Goal: Information Seeking & Learning: Check status

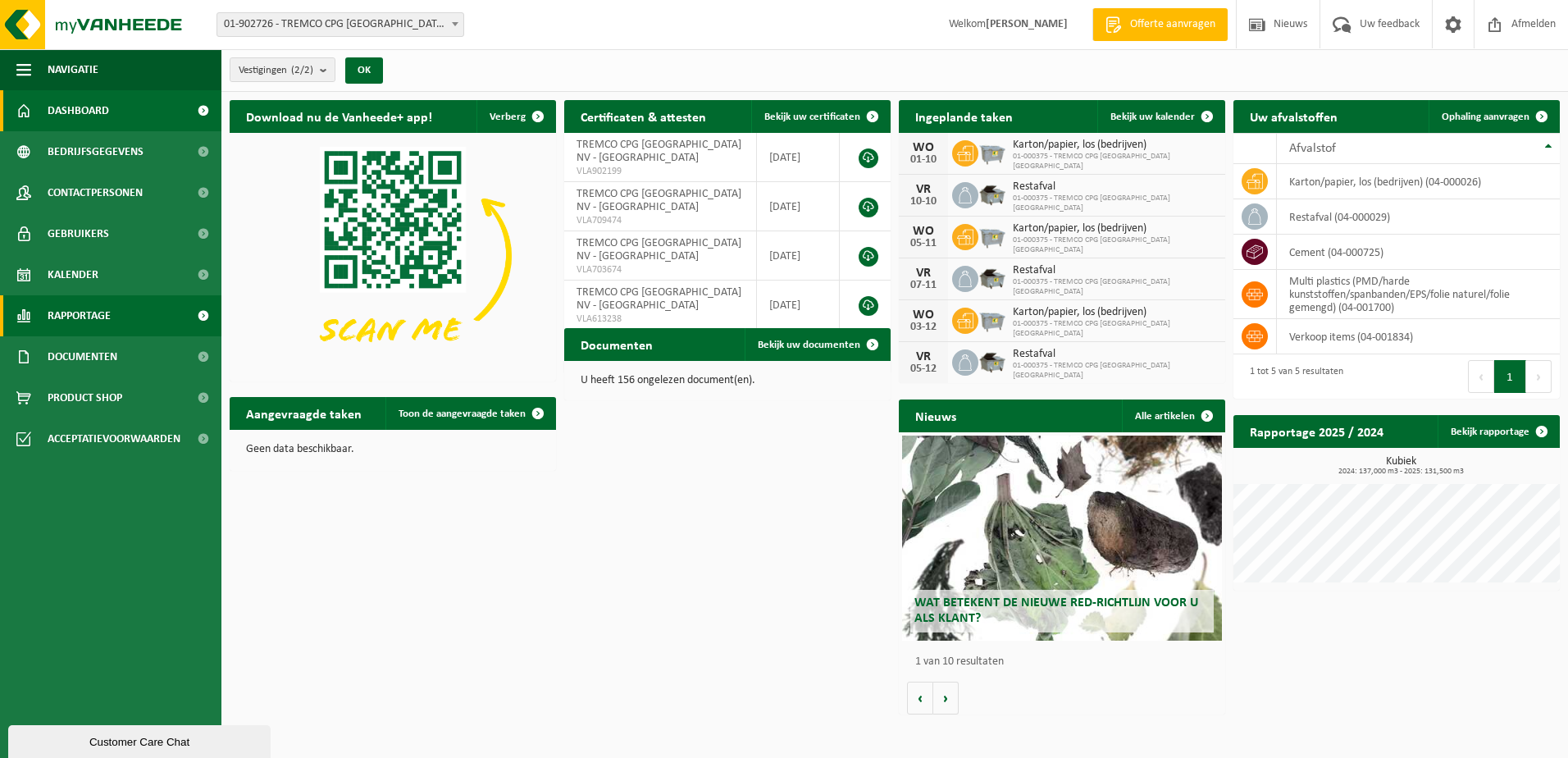
click at [118, 319] on link "Rapportage" at bounding box center [110, 316] width 221 height 41
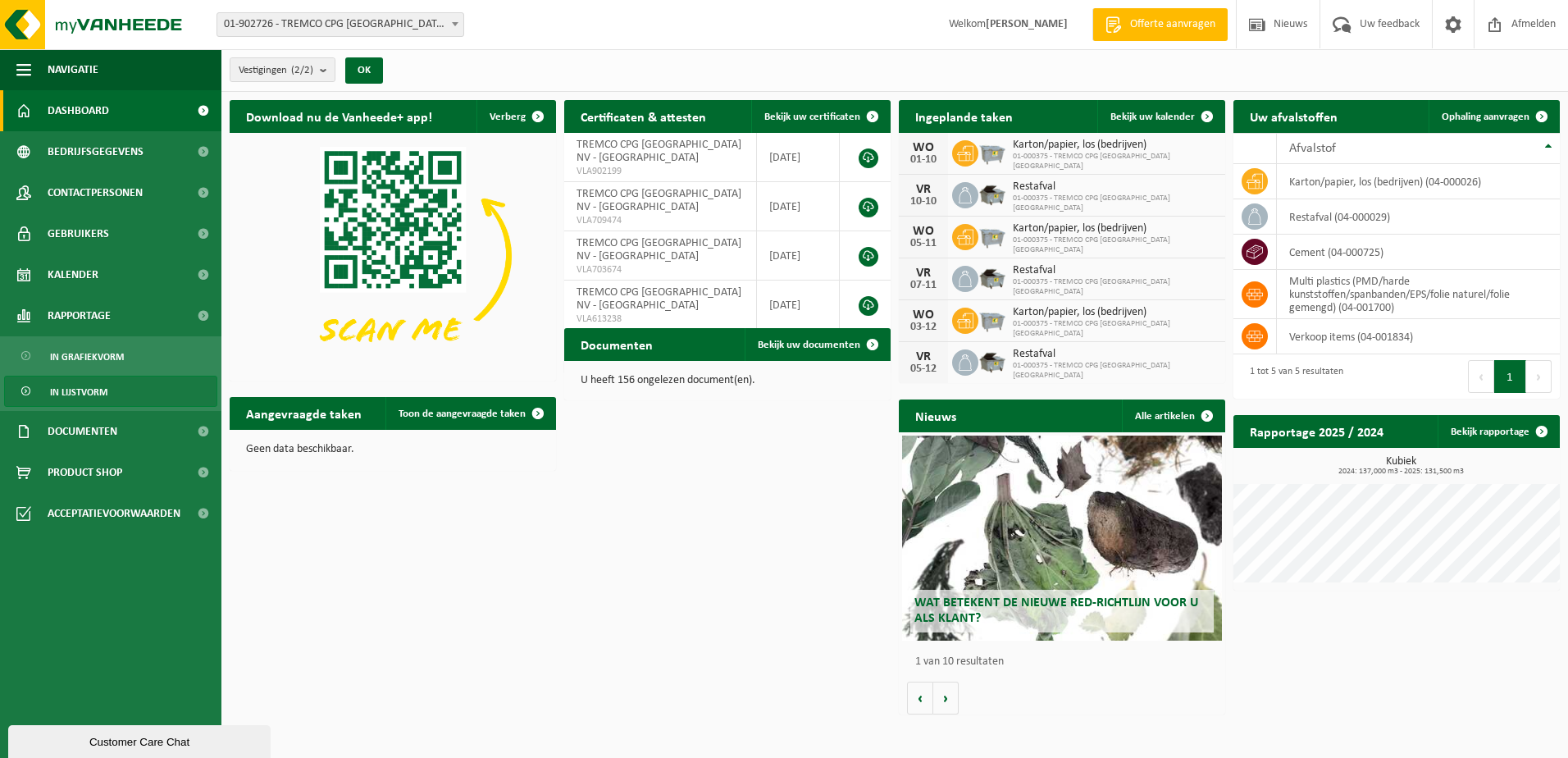
click at [119, 388] on link "In lijstvorm" at bounding box center [111, 391] width 213 height 32
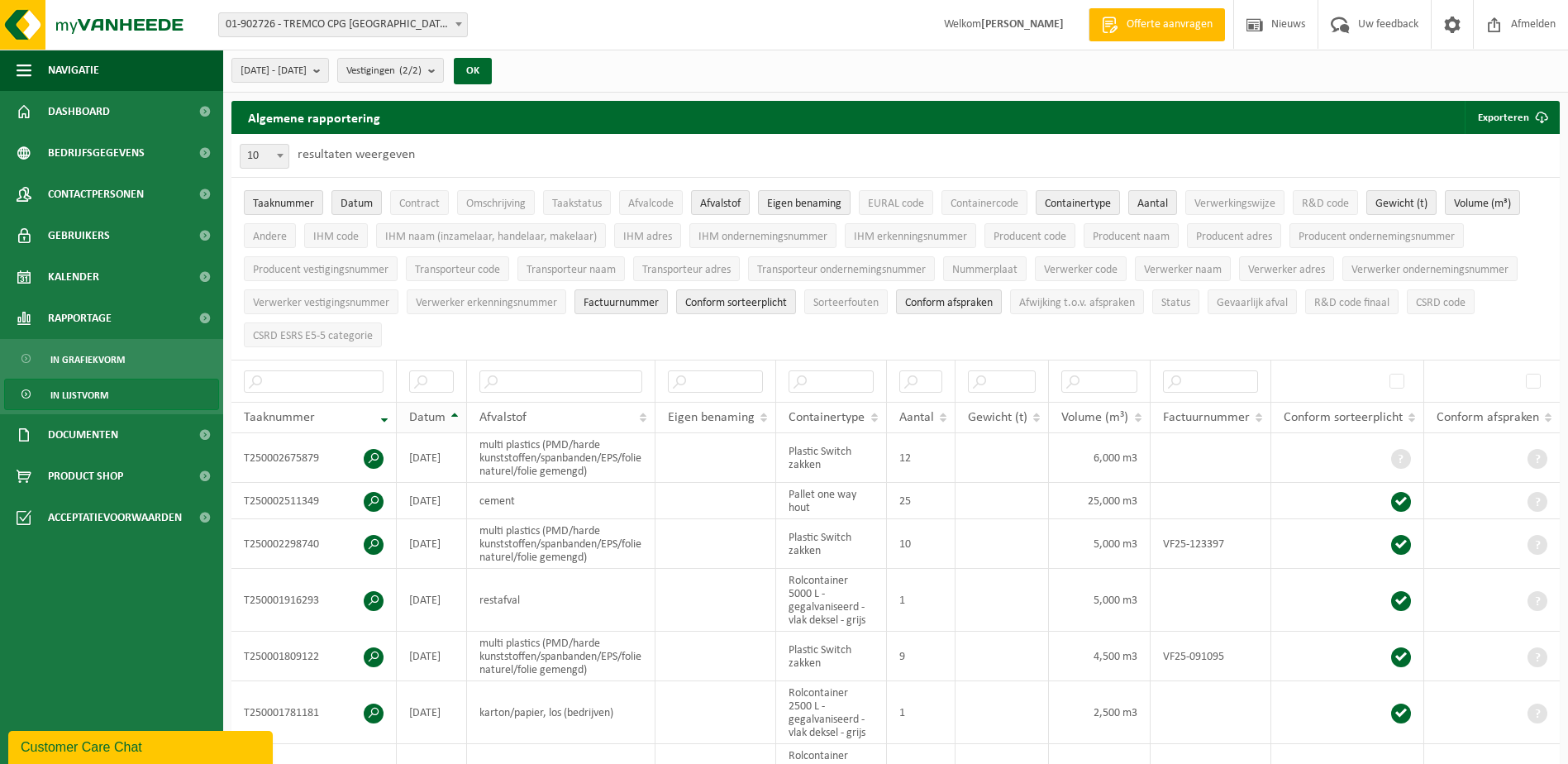
click at [459, 411] on th "Datum" at bounding box center [432, 417] width 71 height 32
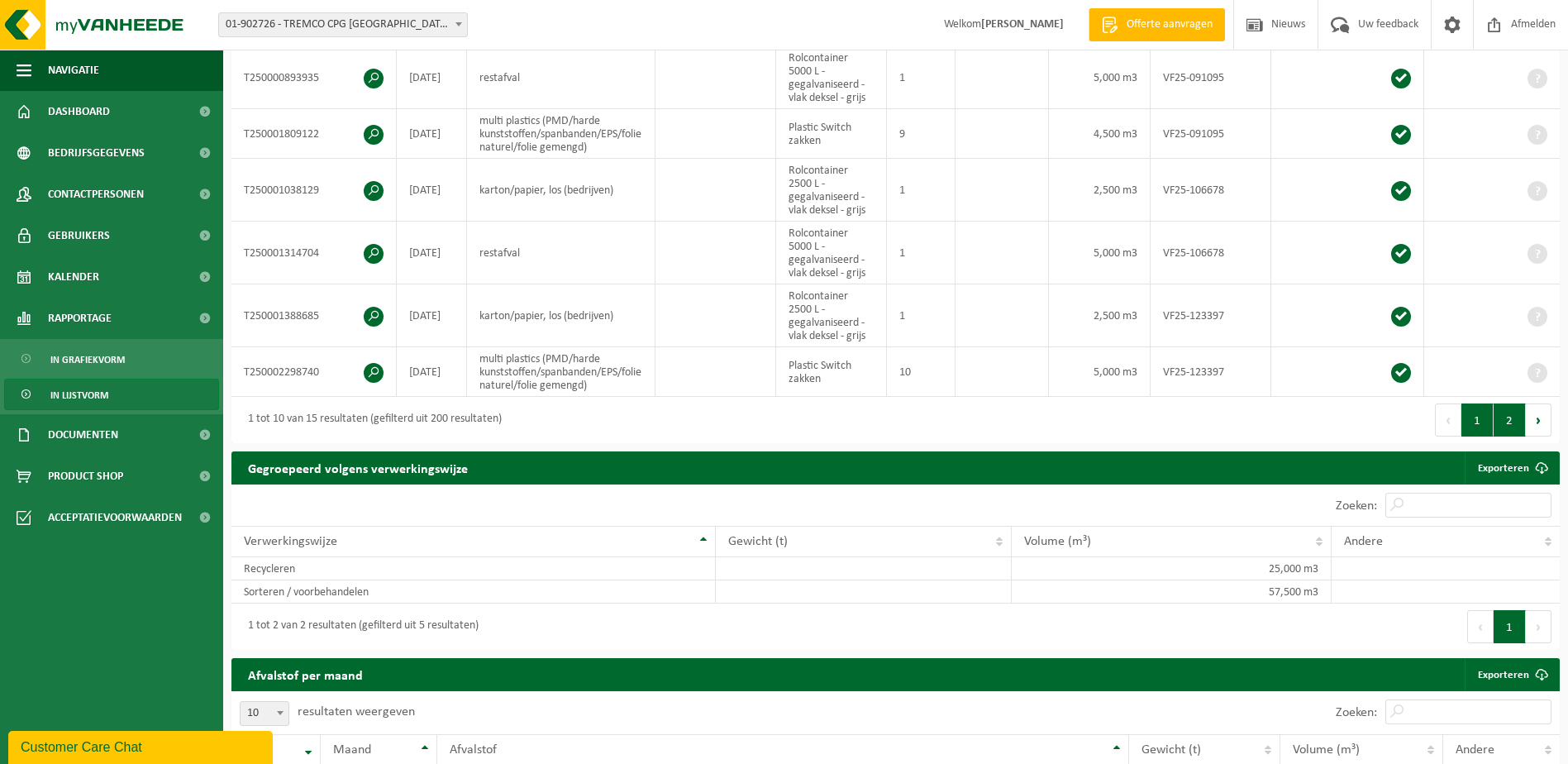
scroll to position [620, 0]
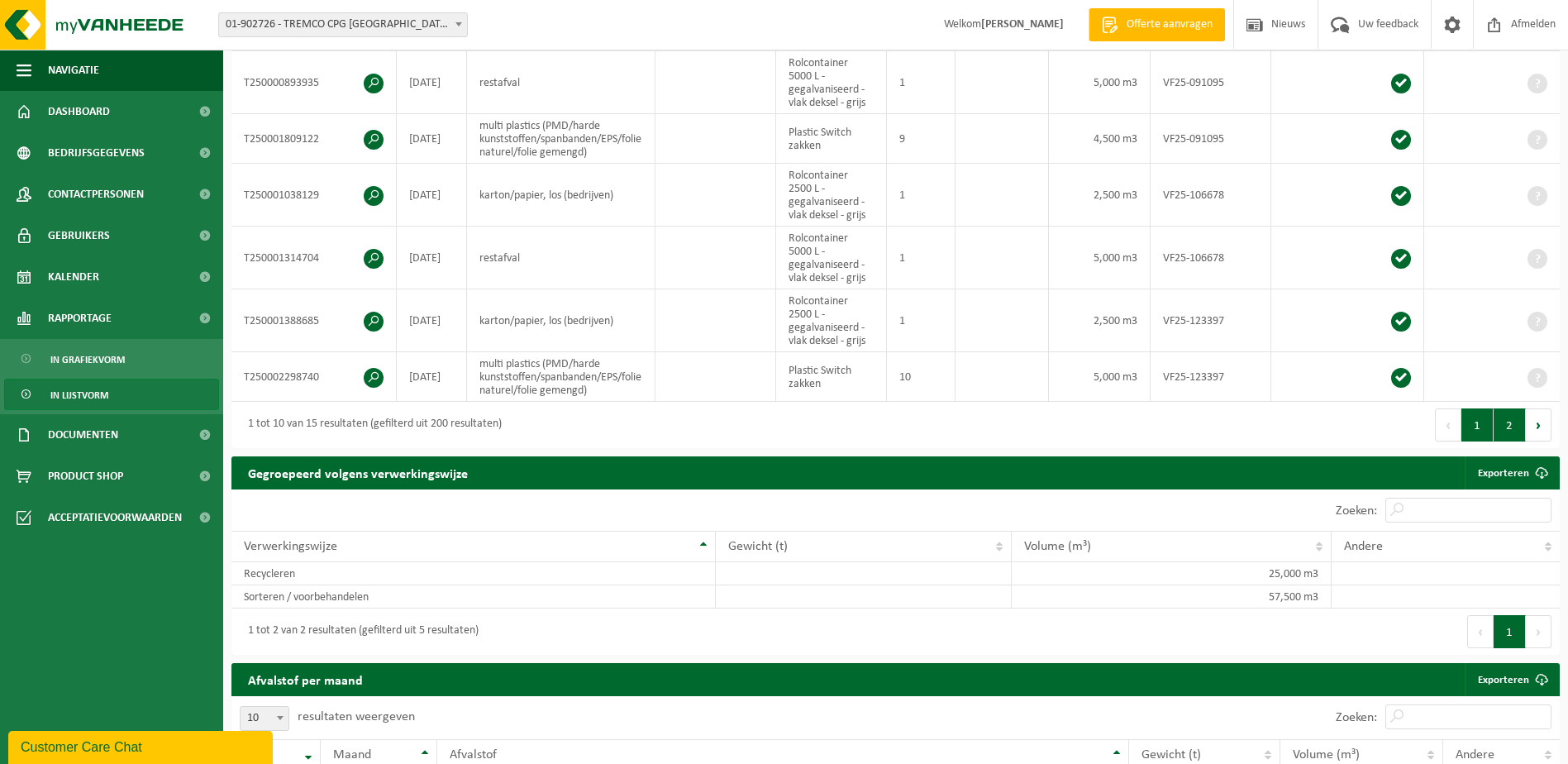
click at [1511, 422] on button "2" at bounding box center [1509, 425] width 32 height 33
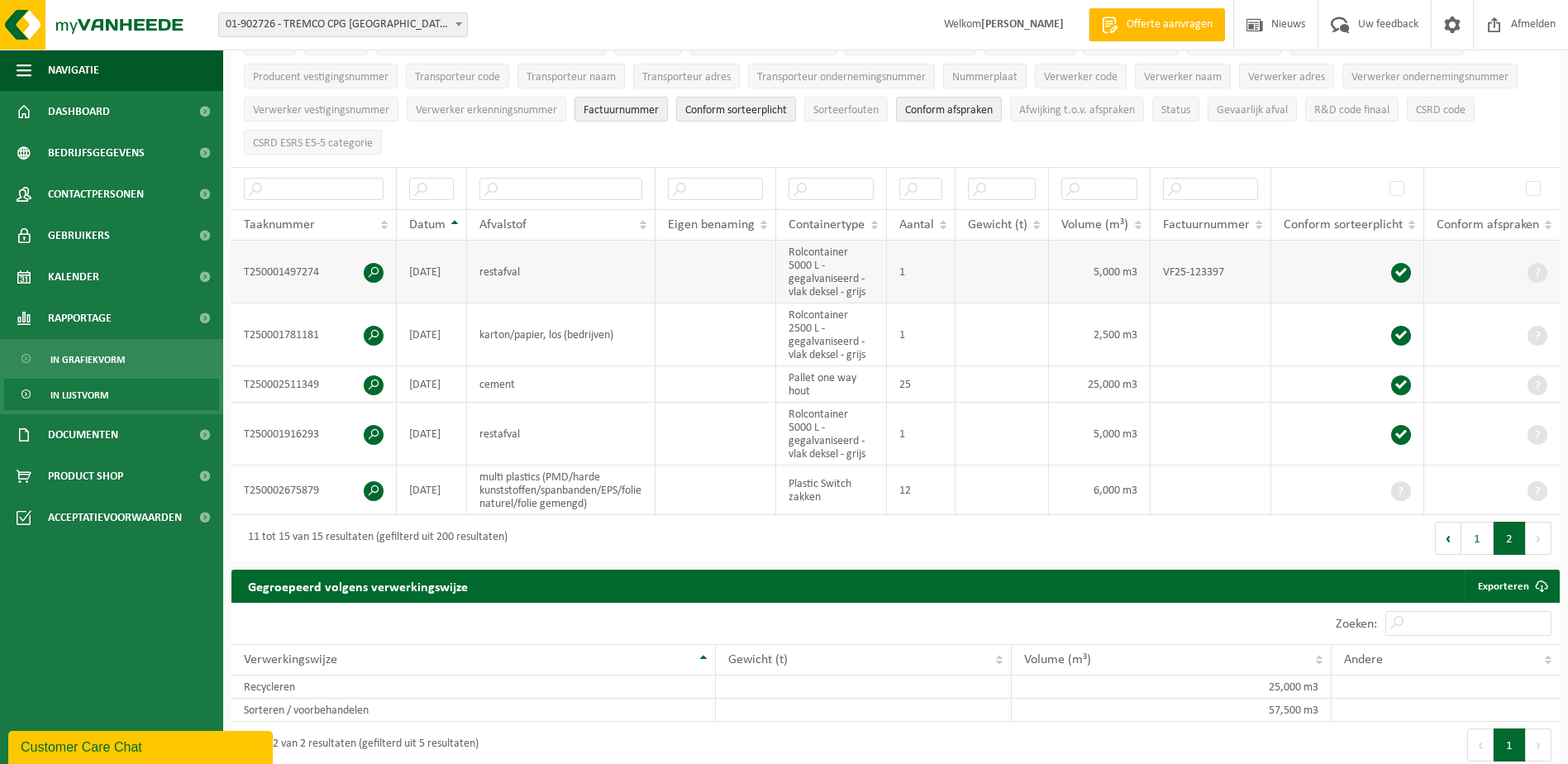
scroll to position [190, 0]
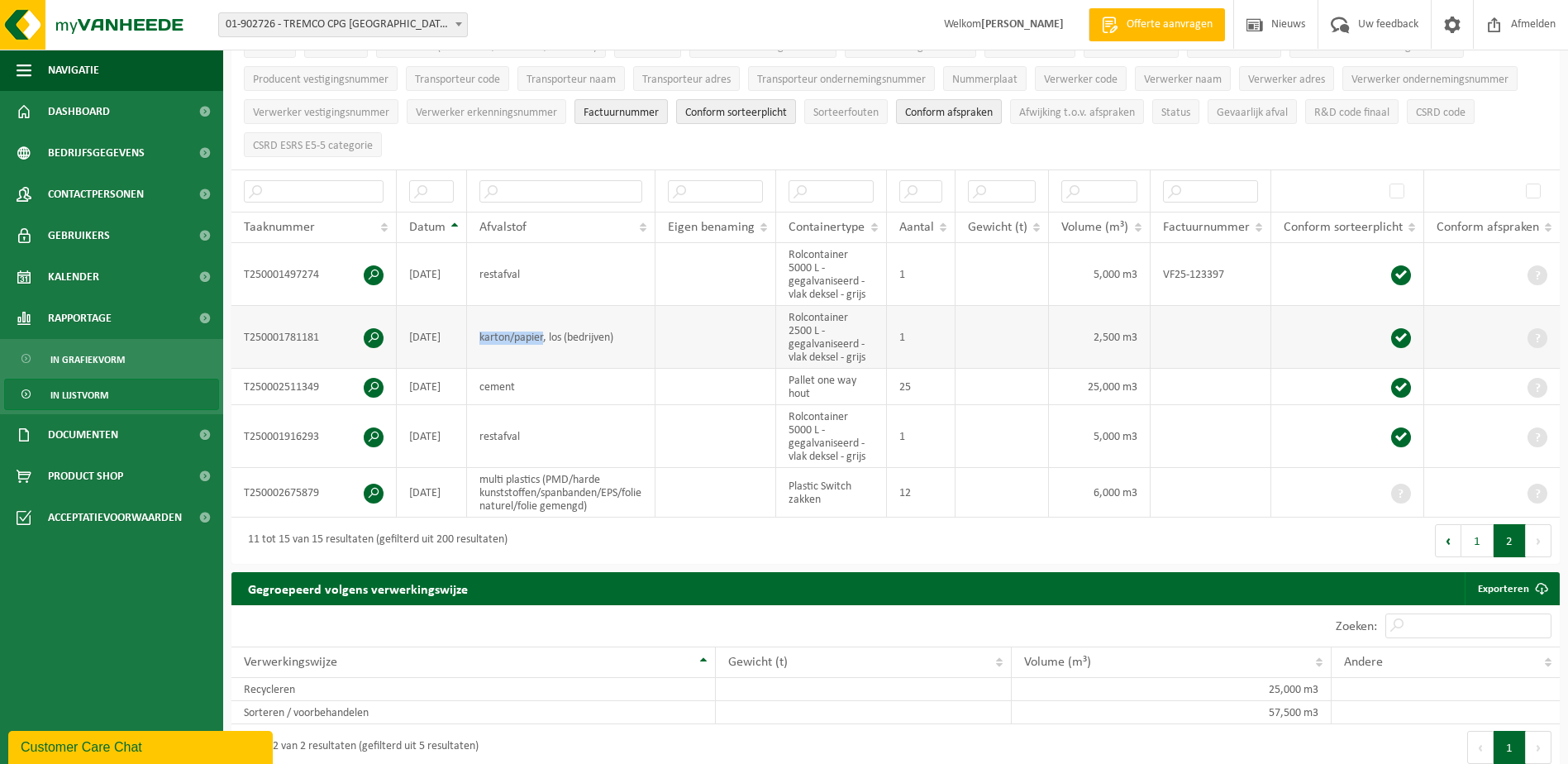
drag, startPoint x: 478, startPoint y: 335, endPoint x: 543, endPoint y: 335, distance: 65.0
click at [543, 335] on td "karton/papier, los (bedrijven)" at bounding box center [561, 336] width 188 height 63
drag, startPoint x: 543, startPoint y: 335, endPoint x: 518, endPoint y: 330, distance: 25.5
click at [518, 330] on td "karton/papier, los (bedrijven)" at bounding box center [561, 336] width 188 height 63
click at [487, 332] on td "karton/papier, los (bedrijven)" at bounding box center [561, 336] width 188 height 63
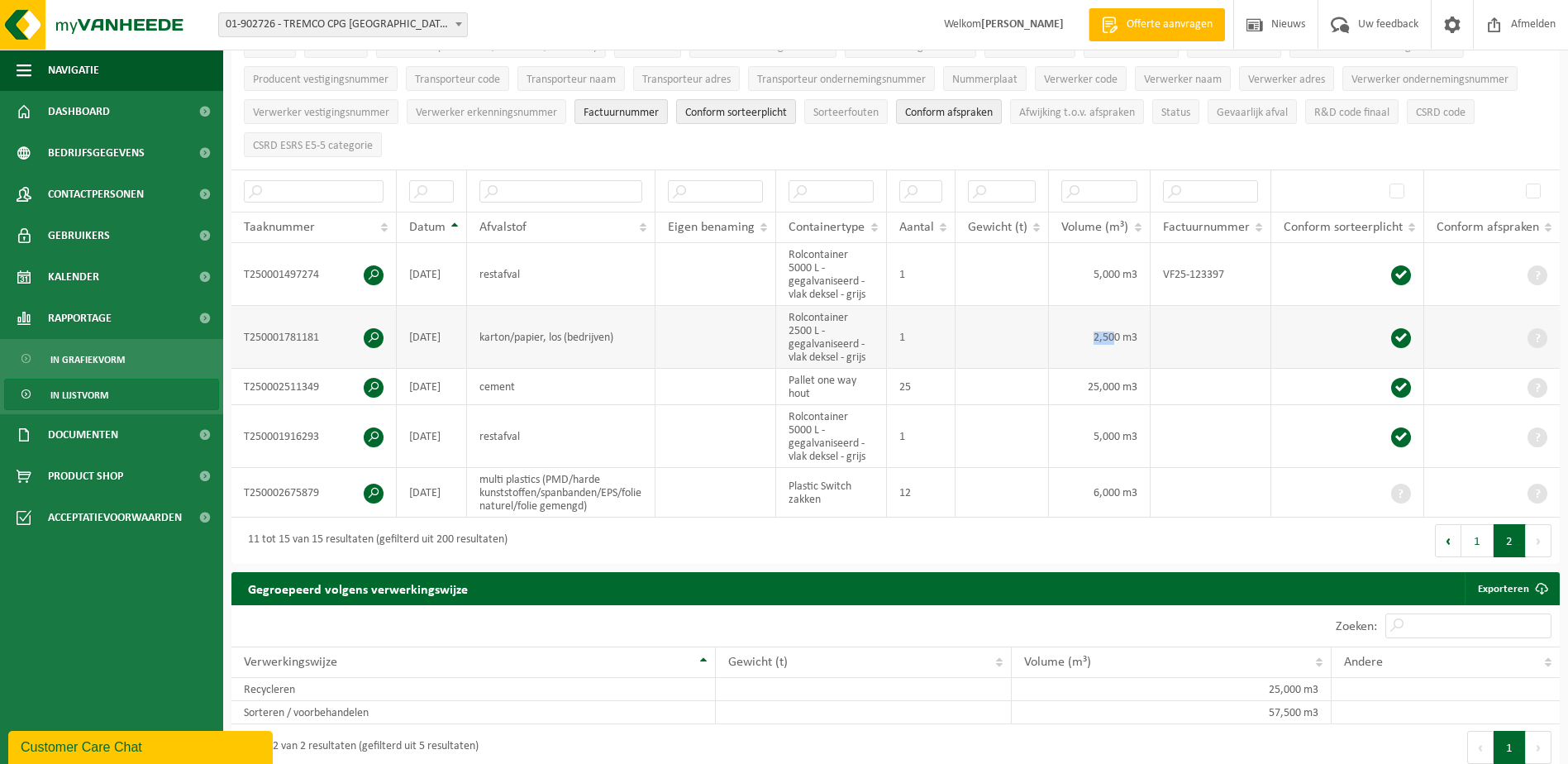
drag, startPoint x: 1095, startPoint y: 332, endPoint x: 1115, endPoint y: 332, distance: 20.0
click at [1115, 332] on td "2,500 m3" at bounding box center [1098, 336] width 101 height 63
drag, startPoint x: 1115, startPoint y: 332, endPoint x: 1128, endPoint y: 339, distance: 14.8
click at [1131, 336] on td "2,500 m3" at bounding box center [1098, 336] width 101 height 63
drag, startPoint x: 1097, startPoint y: 334, endPoint x: 1110, endPoint y: 335, distance: 13.0
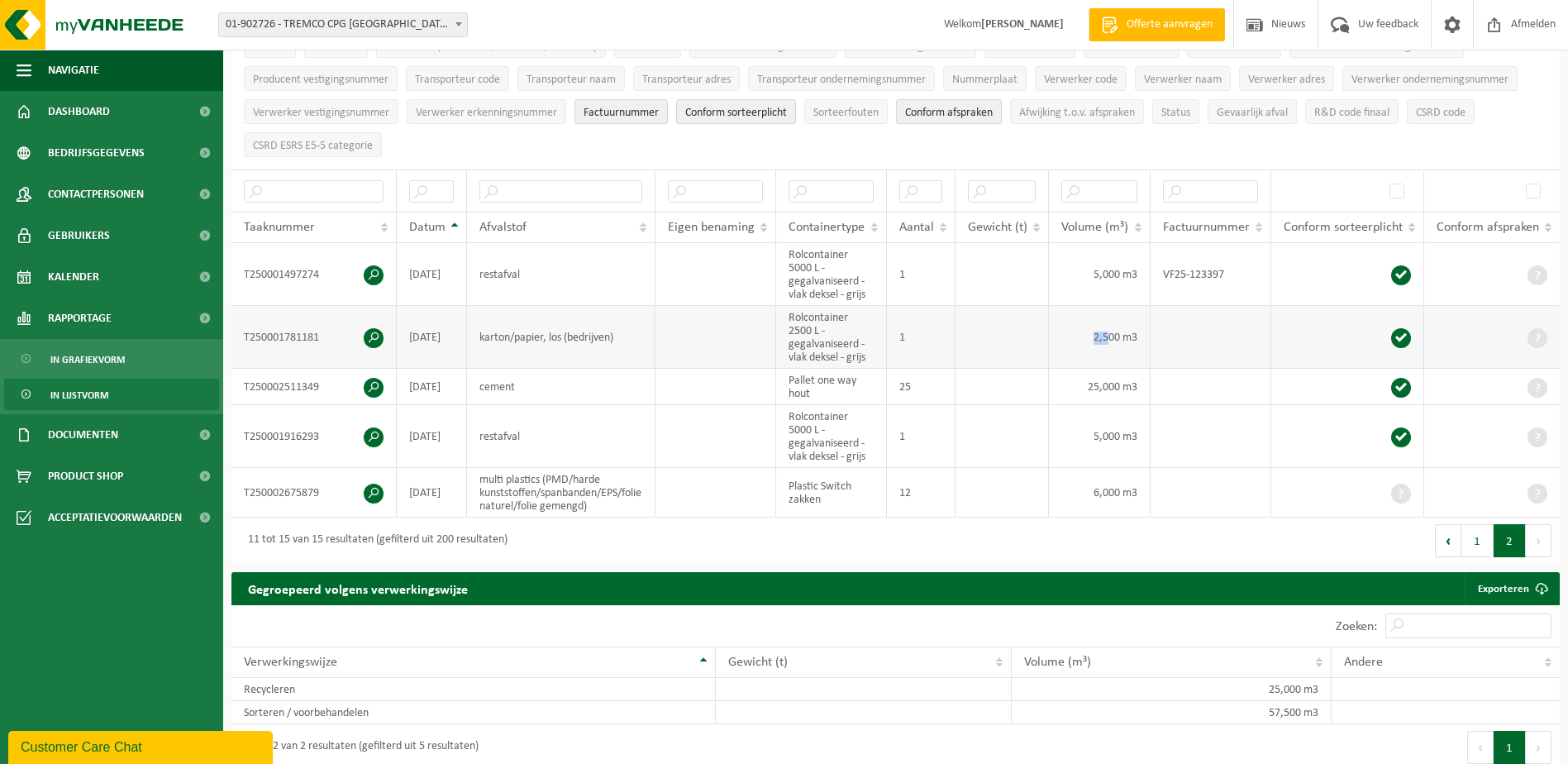
click at [1110, 335] on td "2,500 m3" at bounding box center [1098, 336] width 101 height 63
click at [1102, 337] on td "2,500 m3" at bounding box center [1098, 336] width 101 height 63
drag, startPoint x: 483, startPoint y: 385, endPoint x: 511, endPoint y: 388, distance: 28.2
click at [511, 388] on td "cement" at bounding box center [561, 386] width 188 height 36
click at [1094, 381] on td "25,000 m3" at bounding box center [1098, 386] width 101 height 36
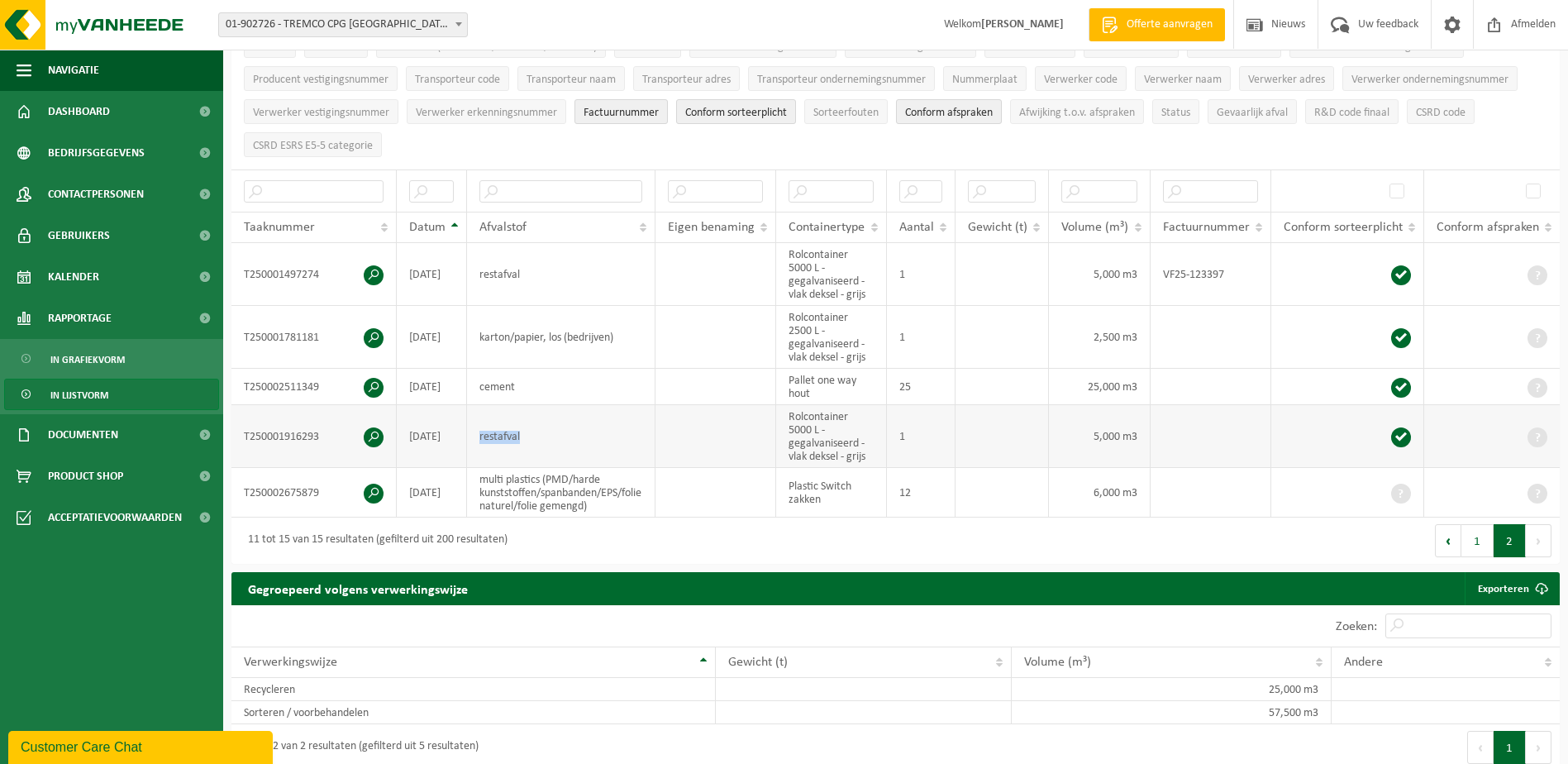
drag, startPoint x: 480, startPoint y: 432, endPoint x: 524, endPoint y: 440, distance: 44.7
click at [524, 440] on td "restafval" at bounding box center [561, 436] width 188 height 63
click at [1099, 434] on td "5,000 m3" at bounding box center [1098, 436] width 101 height 63
